Goal: Information Seeking & Learning: Learn about a topic

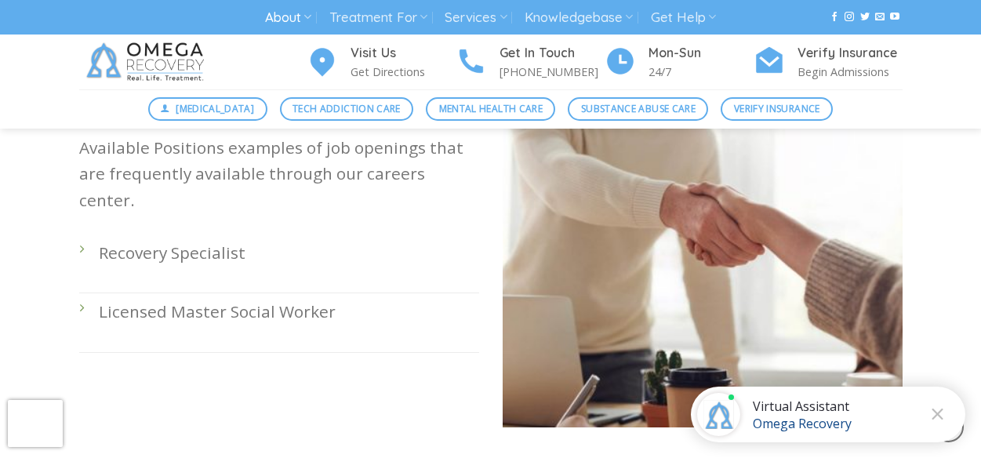
scroll to position [545, 0]
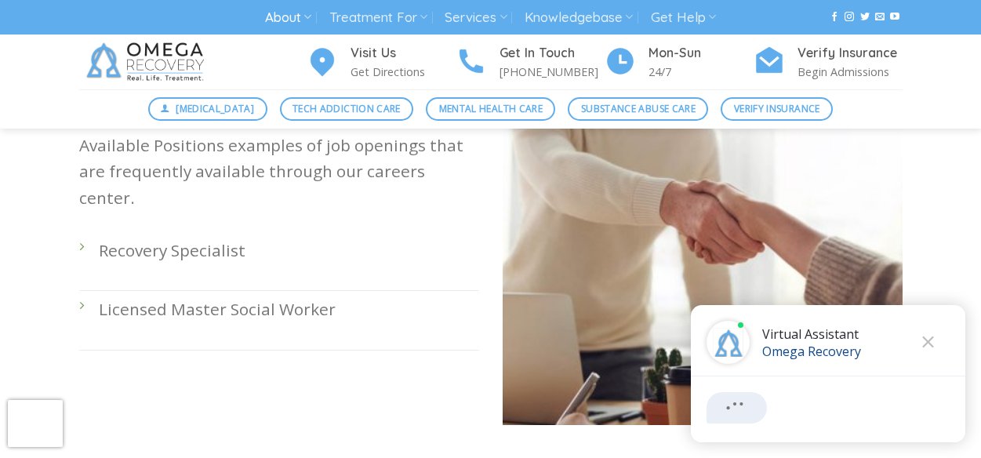
click at [82, 232] on li "Recovery Specialist" at bounding box center [279, 261] width 400 height 59
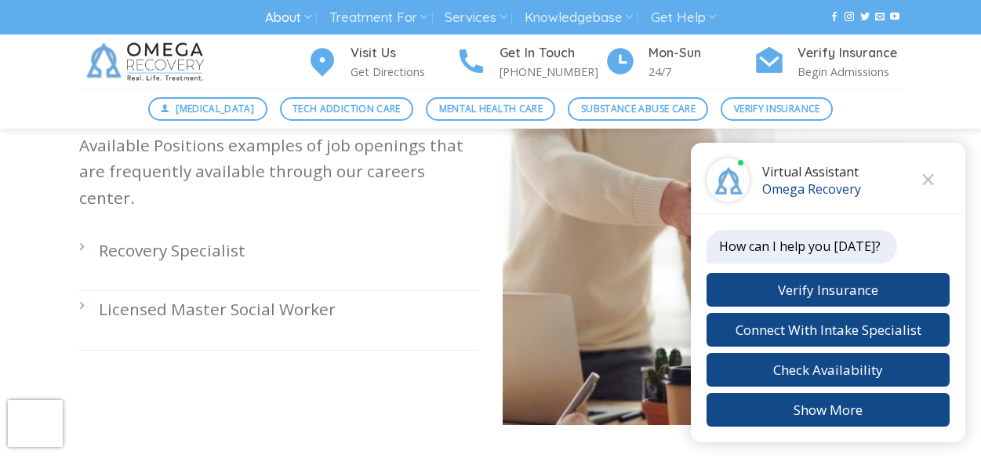
click at [94, 232] on li "Recovery Specialist" at bounding box center [279, 261] width 400 height 59
click at [128, 238] on p "Recovery Specialist" at bounding box center [289, 251] width 380 height 26
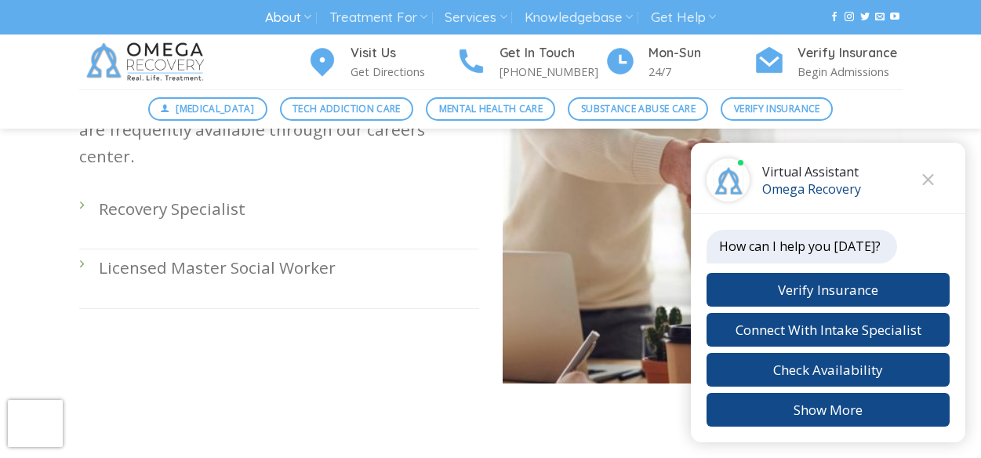
scroll to position [588, 0]
click at [928, 174] on icon "Close chat" at bounding box center [928, 179] width 12 height 11
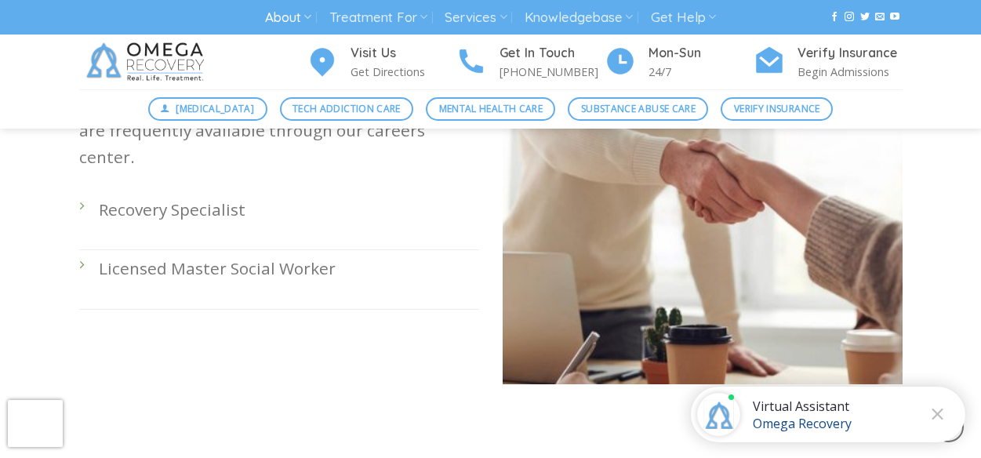
scroll to position [557, 0]
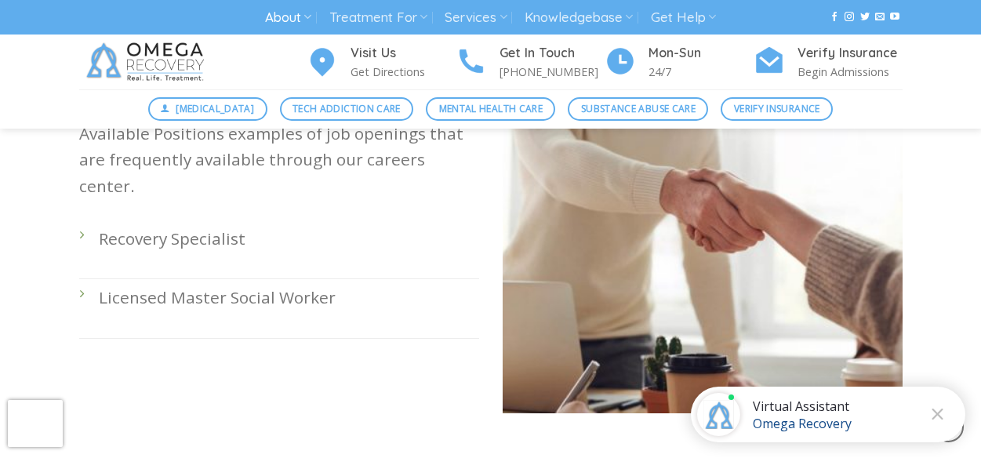
click at [80, 220] on li "Recovery Specialist" at bounding box center [279, 249] width 400 height 59
click at [82, 279] on li "Licensed Master Social Worker" at bounding box center [279, 308] width 400 height 59
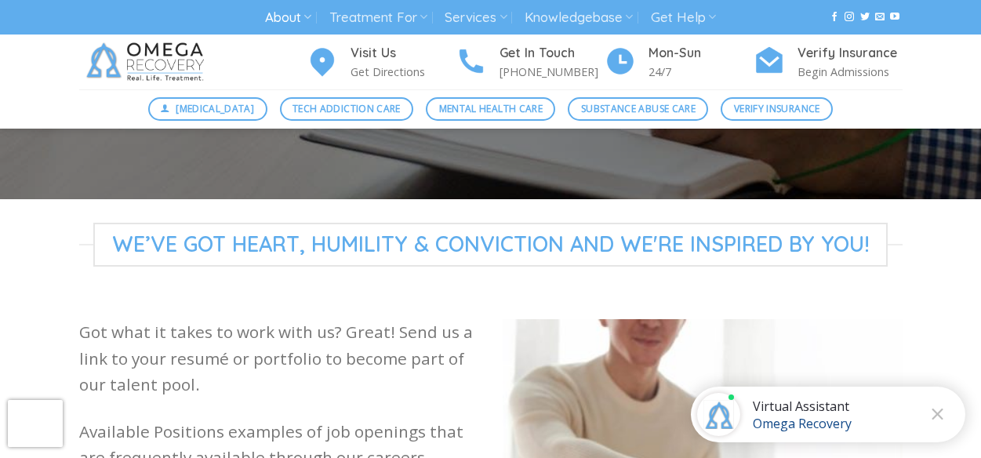
scroll to position [256, 0]
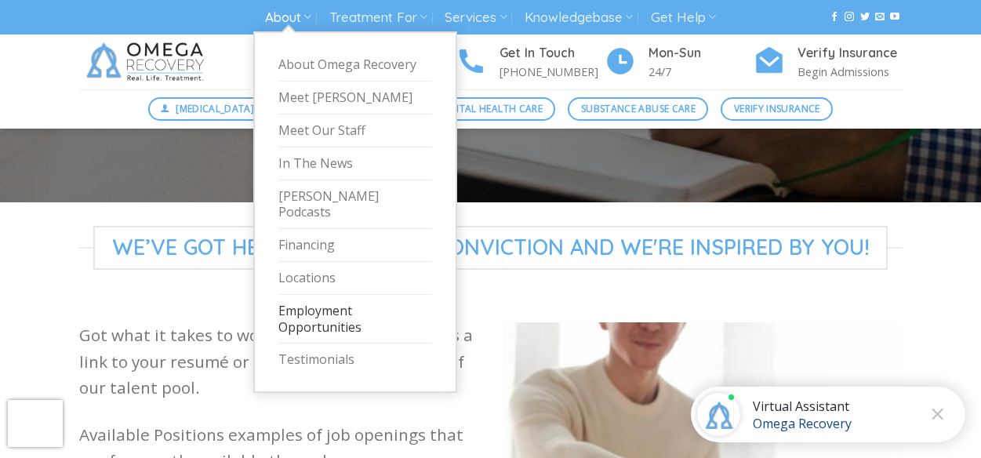
click at [318, 307] on link "Employment Opportunities" at bounding box center [355, 319] width 154 height 49
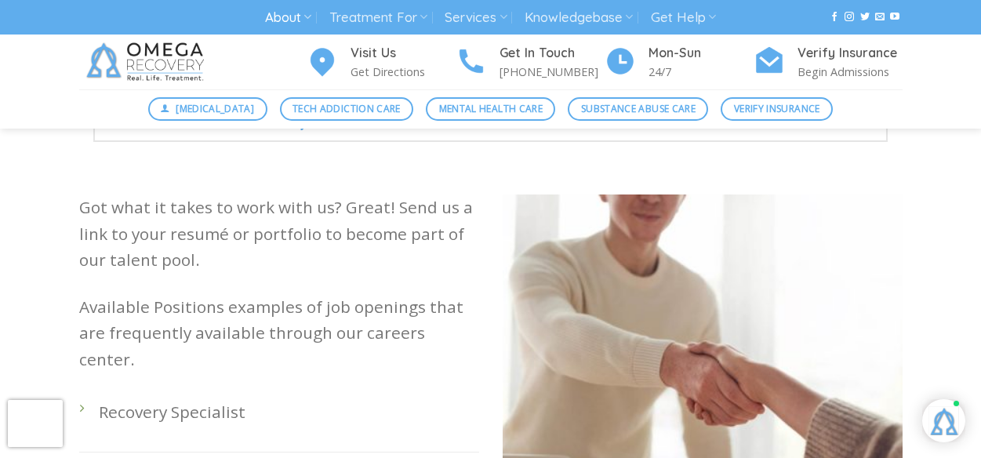
scroll to position [519, 0]
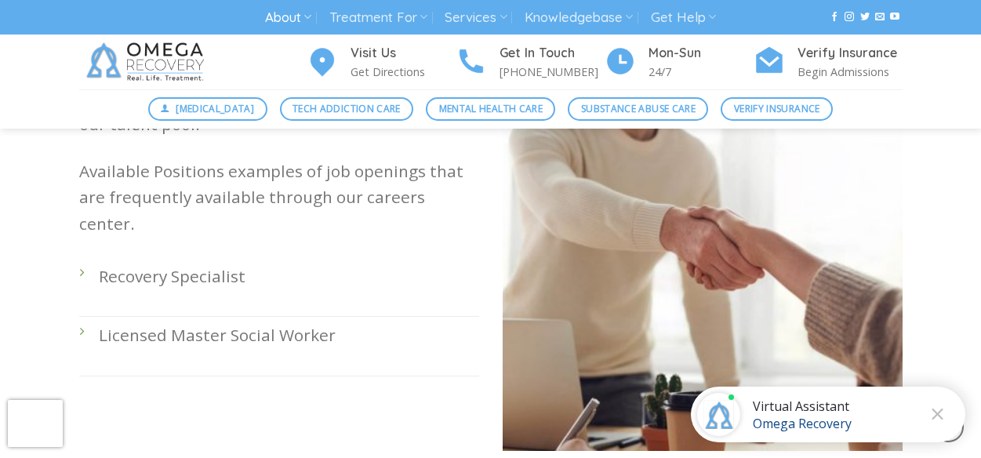
click at [204, 263] on p "Recovery Specialist" at bounding box center [289, 276] width 380 height 26
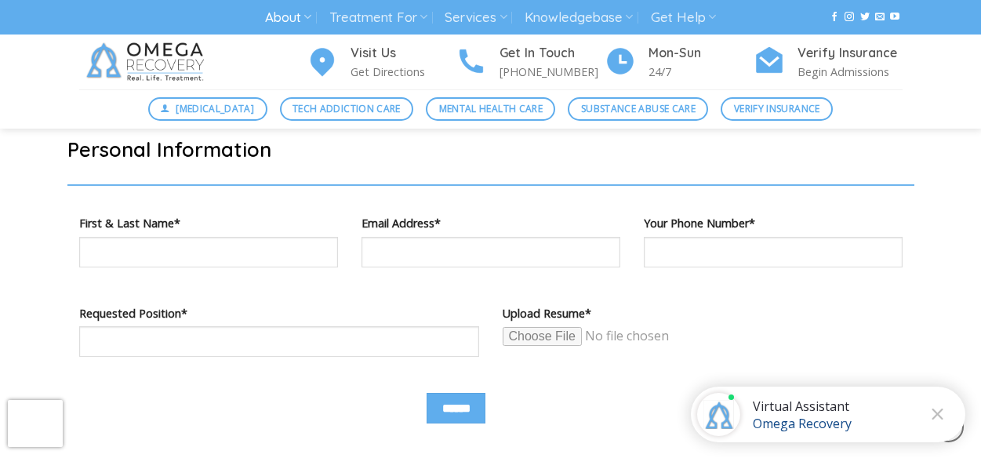
scroll to position [922, 0]
